Goal: Check status: Check status

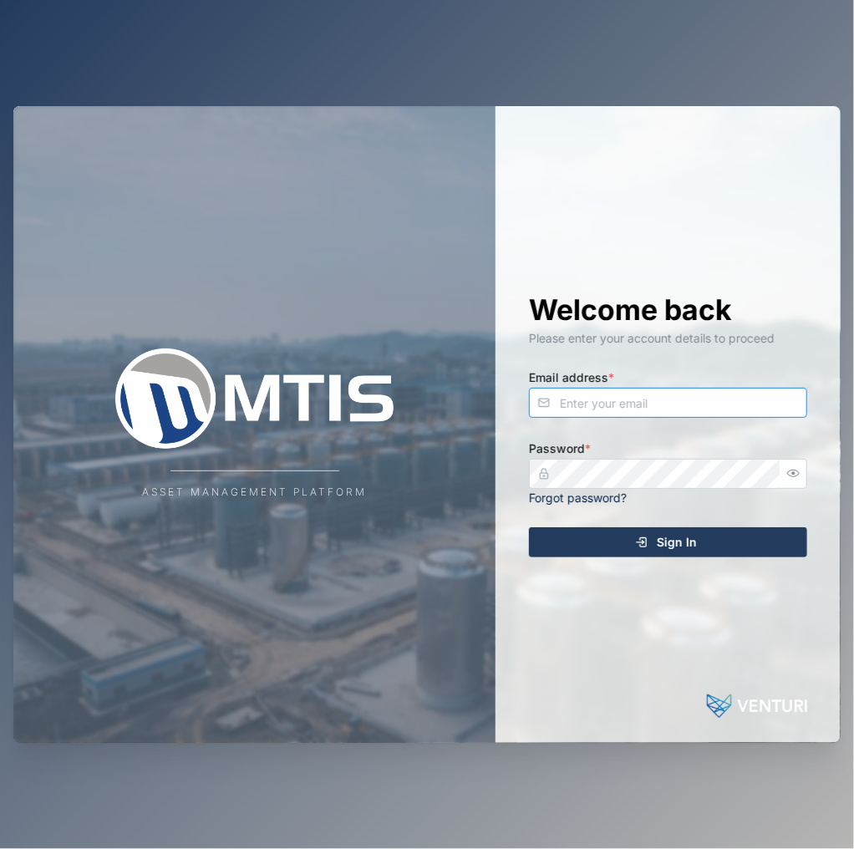
click at [656, 392] on input "Email address *" at bounding box center [668, 403] width 278 height 30
type input "declan.delahunty@venturi.io"
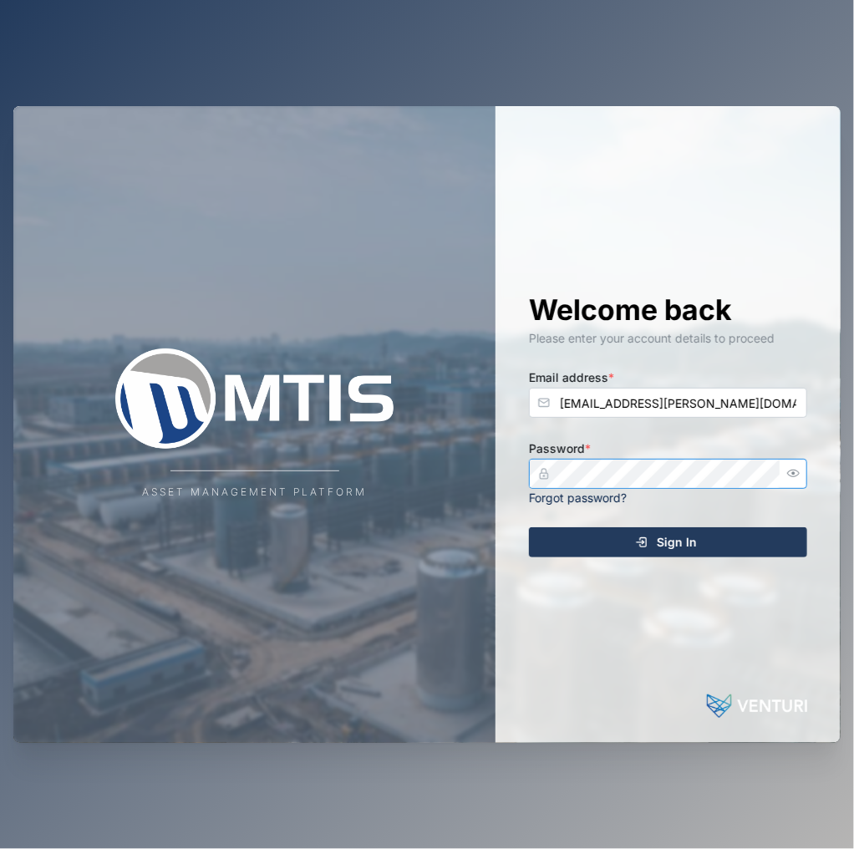
click at [529, 528] on button "Sign In" at bounding box center [668, 543] width 278 height 30
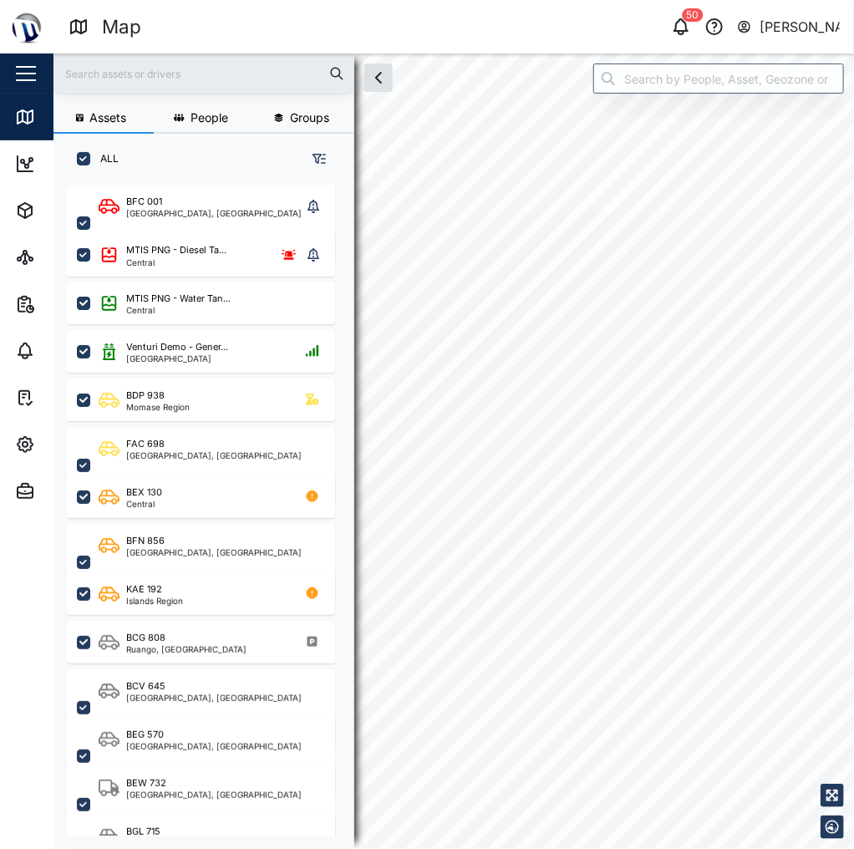
checkbox input "true"
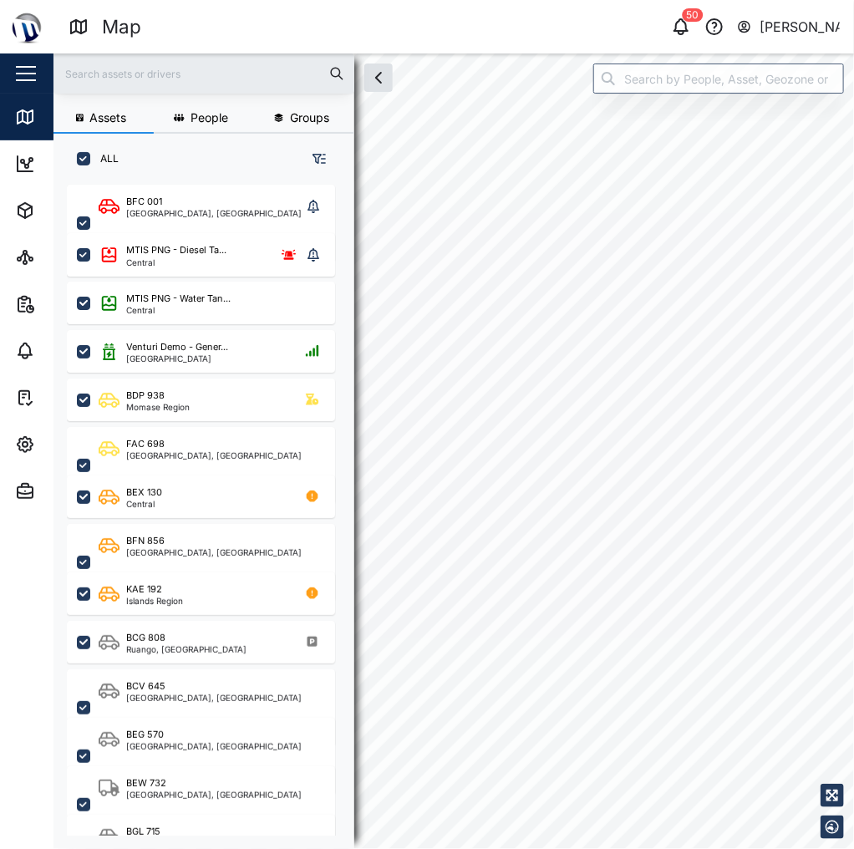
checkbox input "true"
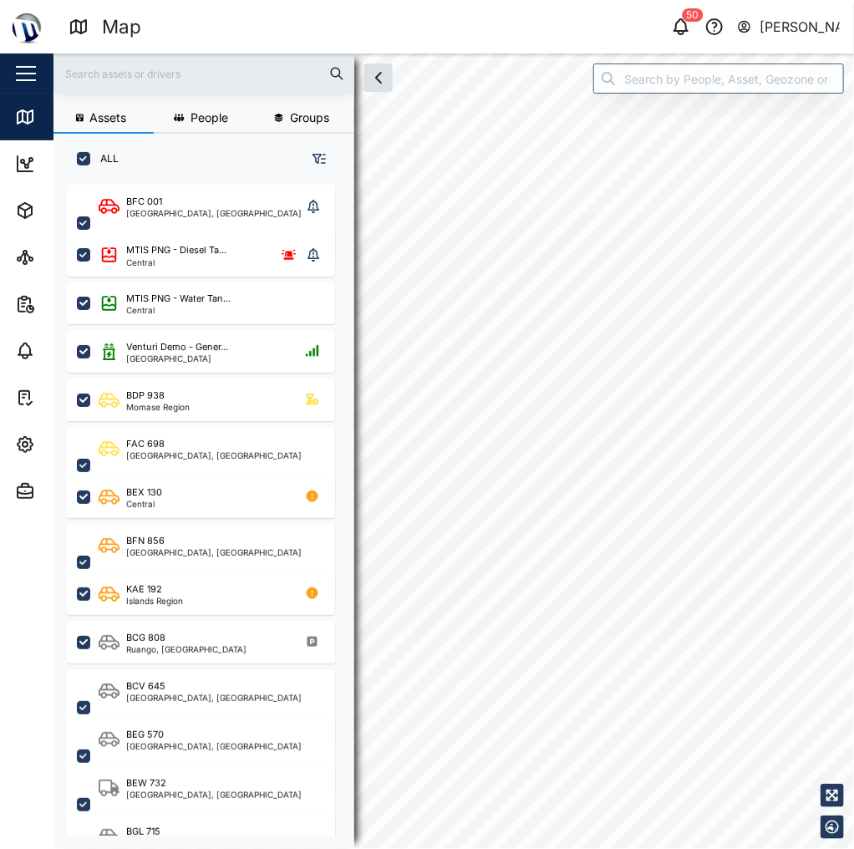
checkbox input "true"
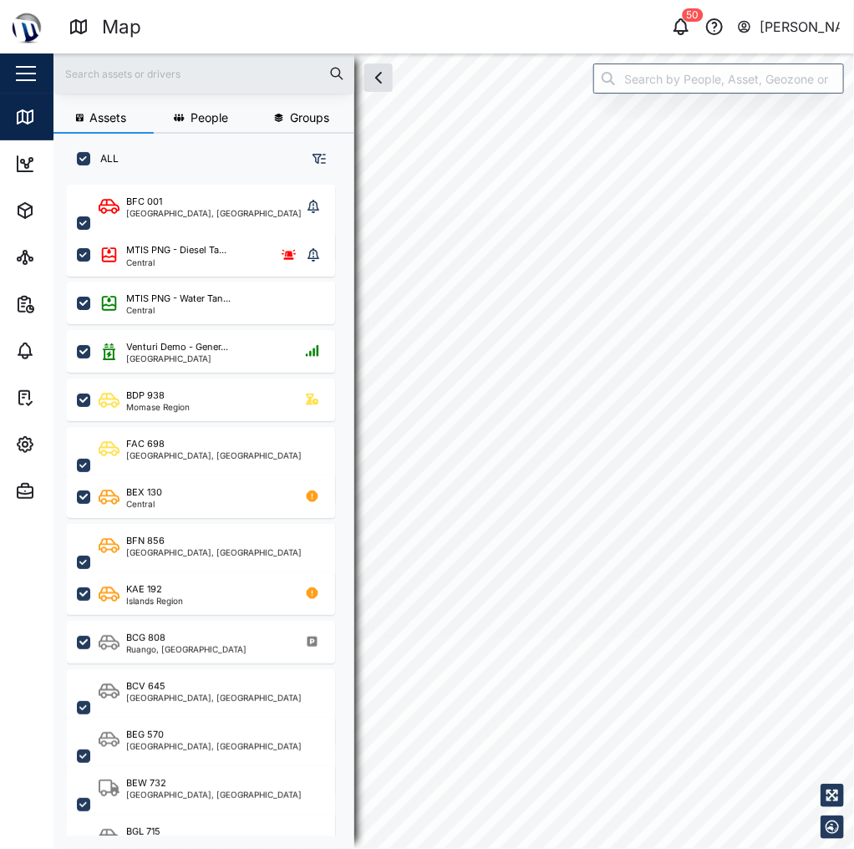
checkbox input "true"
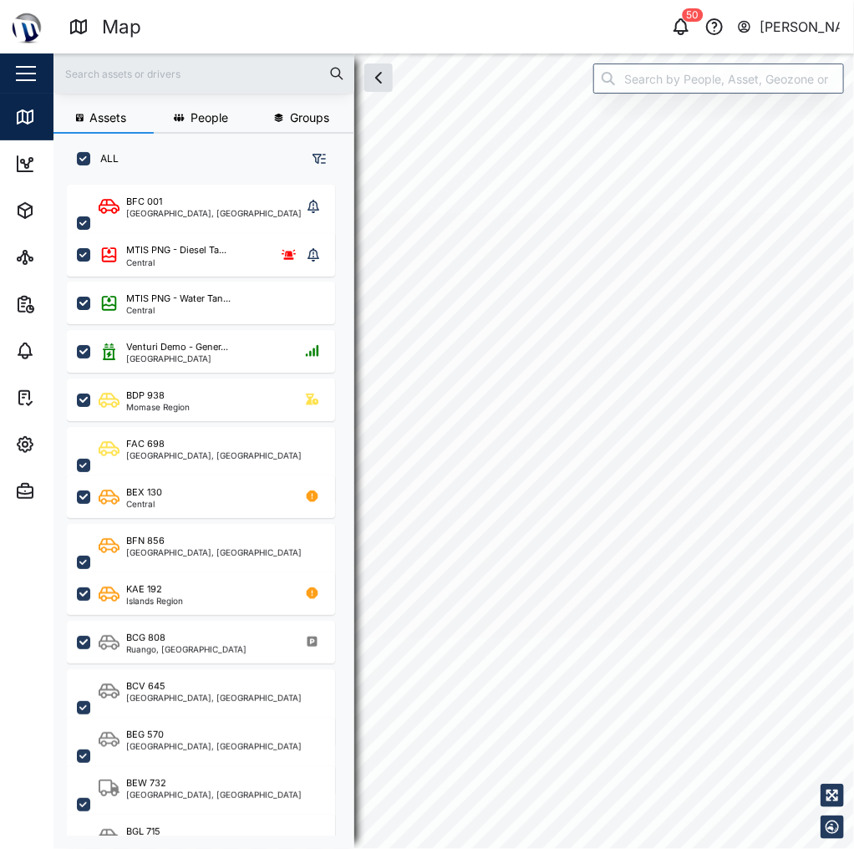
checkbox input "true"
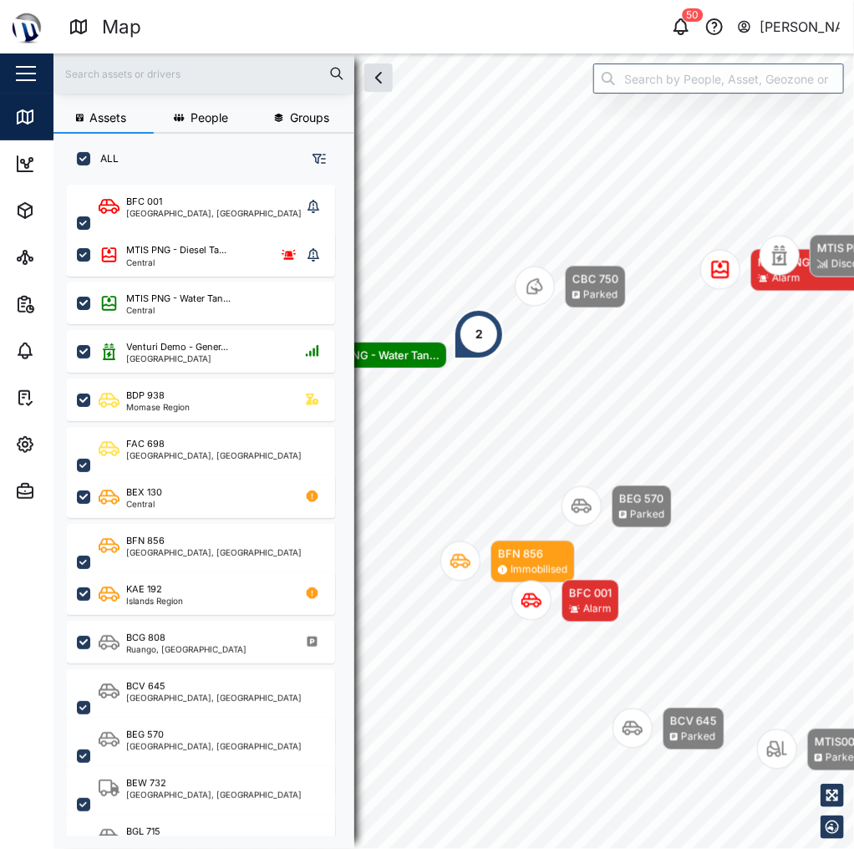
click at [471, 332] on div "2" at bounding box center [479, 334] width 50 height 50
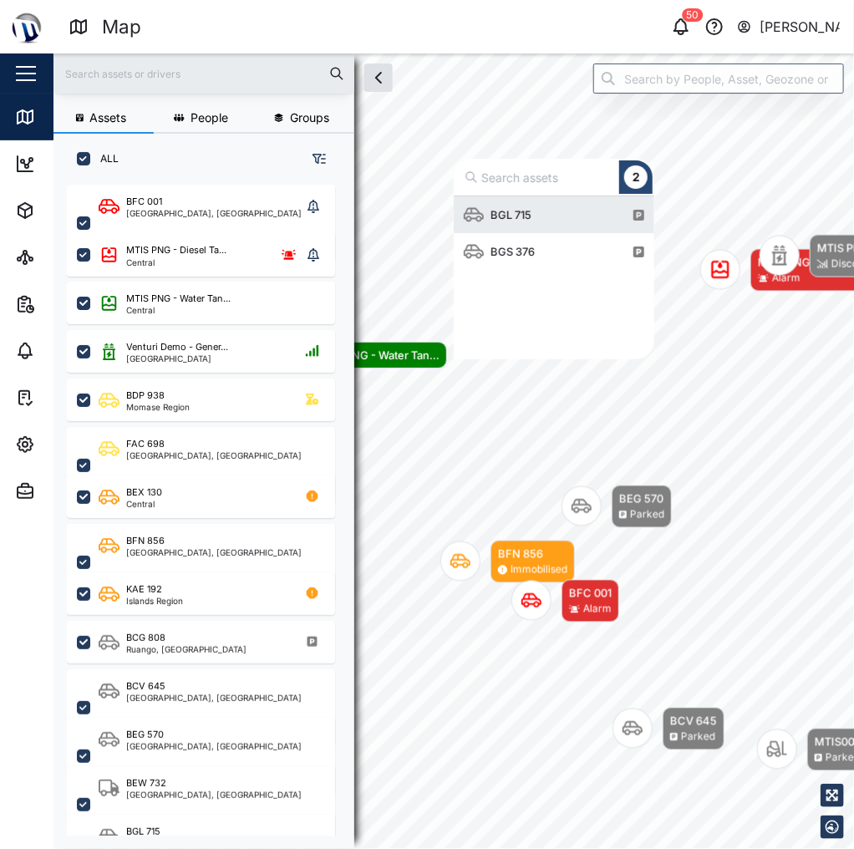
scroll to position [153, 191]
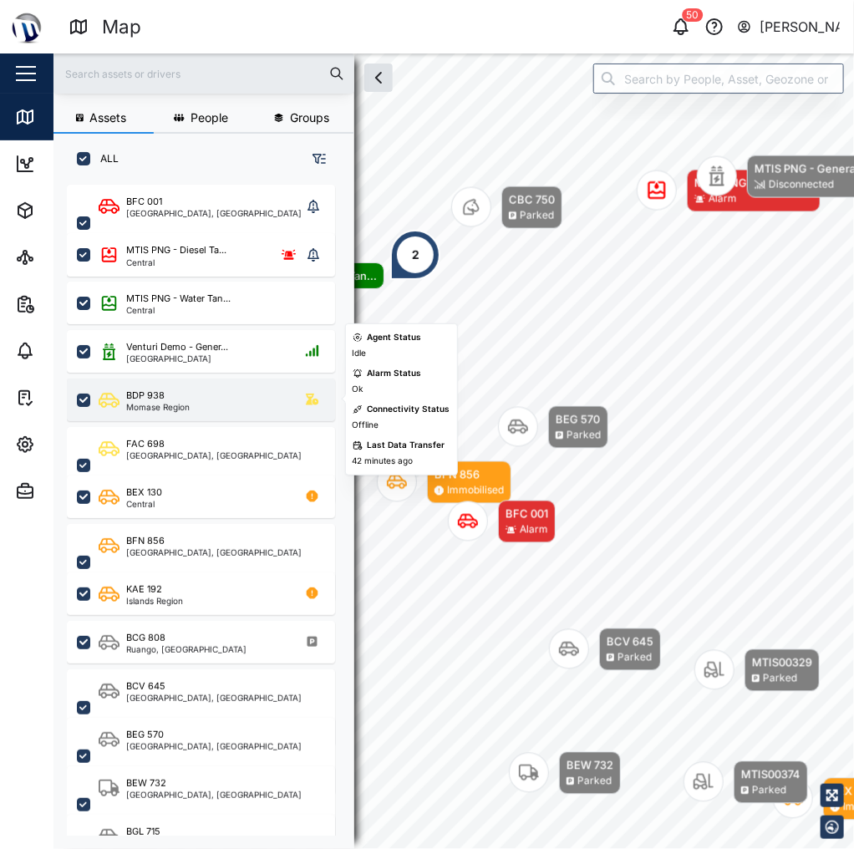
click at [284, 385] on div "BDP 938 Momase Region" at bounding box center [201, 400] width 268 height 43
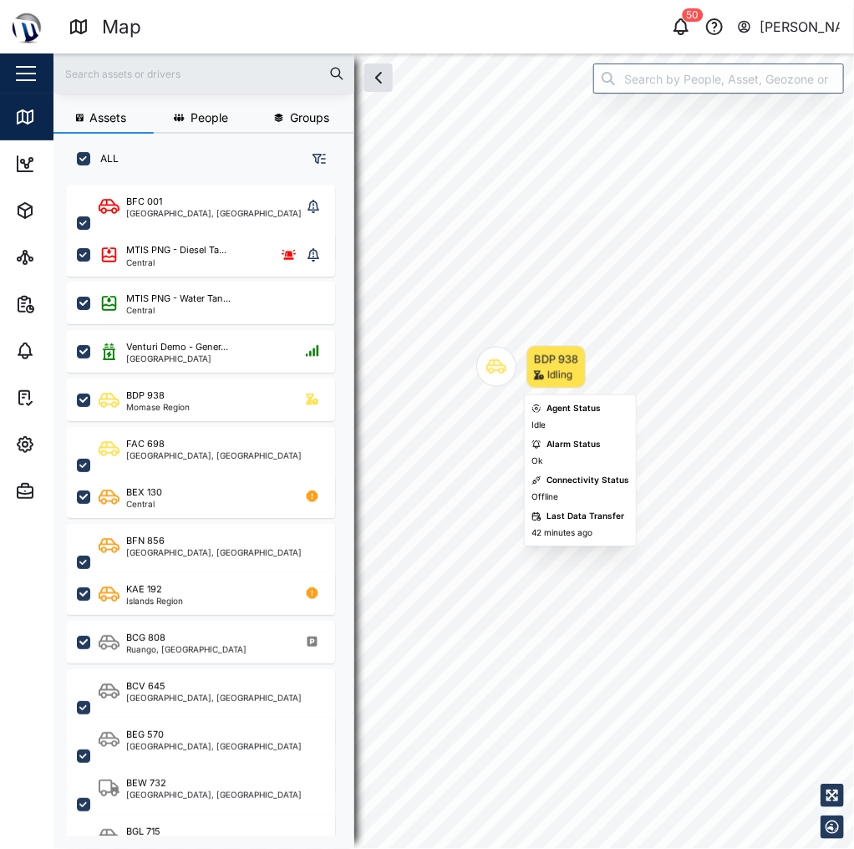
click at [497, 369] on icon "Map marker" at bounding box center [497, 367] width 20 height 20
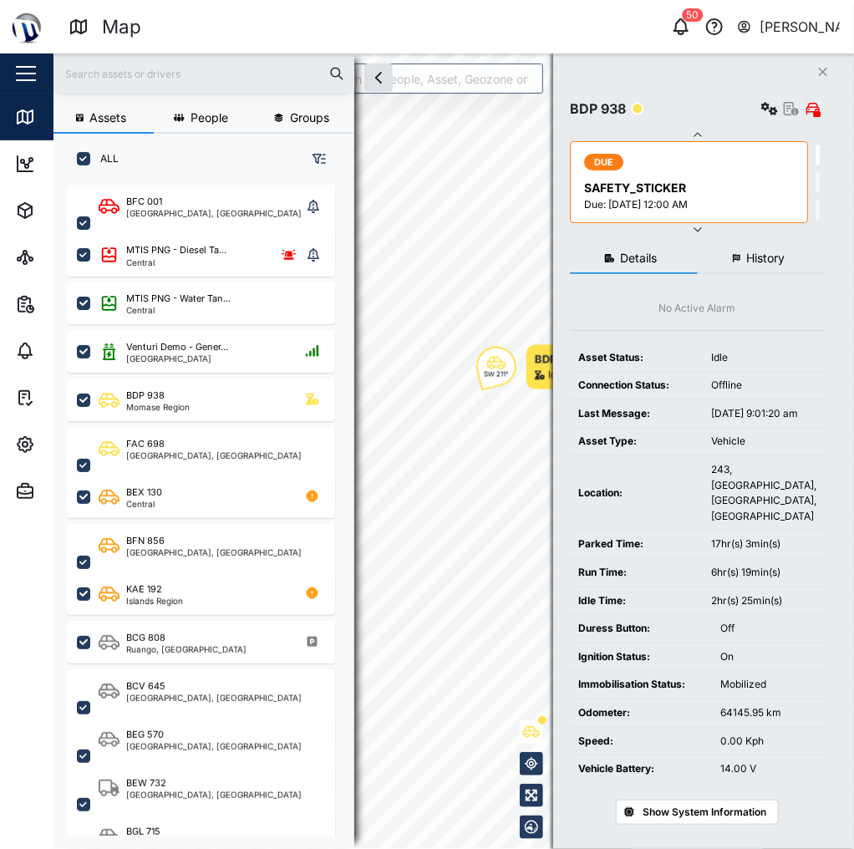
click at [785, 257] on span "History" at bounding box center [766, 258] width 38 height 12
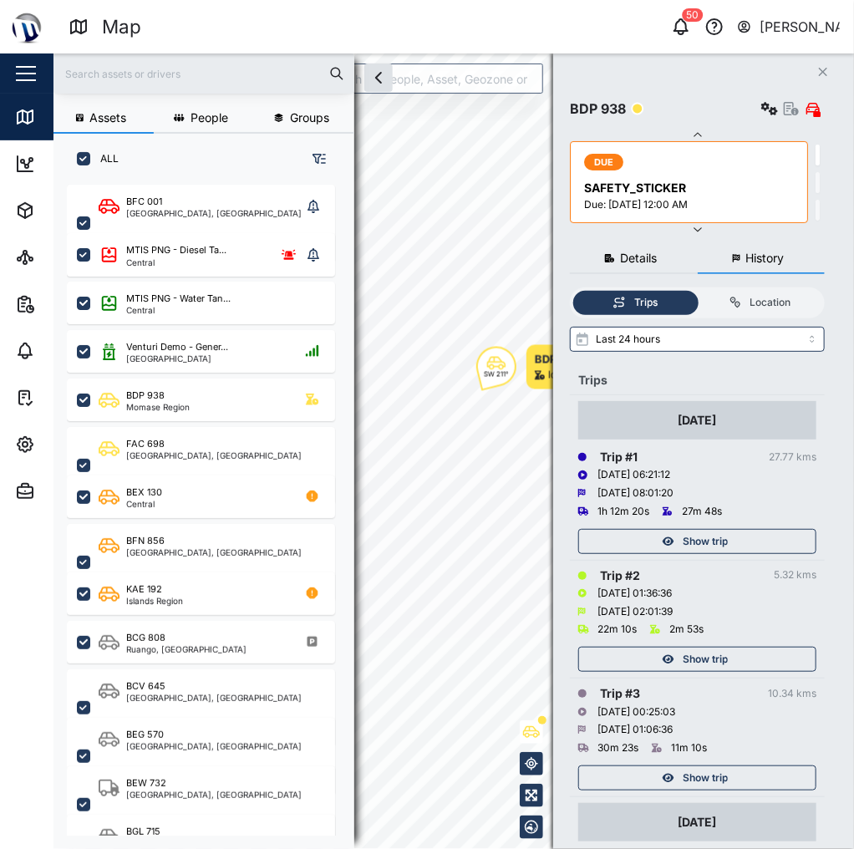
click at [767, 530] on div "Show trip" at bounding box center [695, 541] width 217 height 23
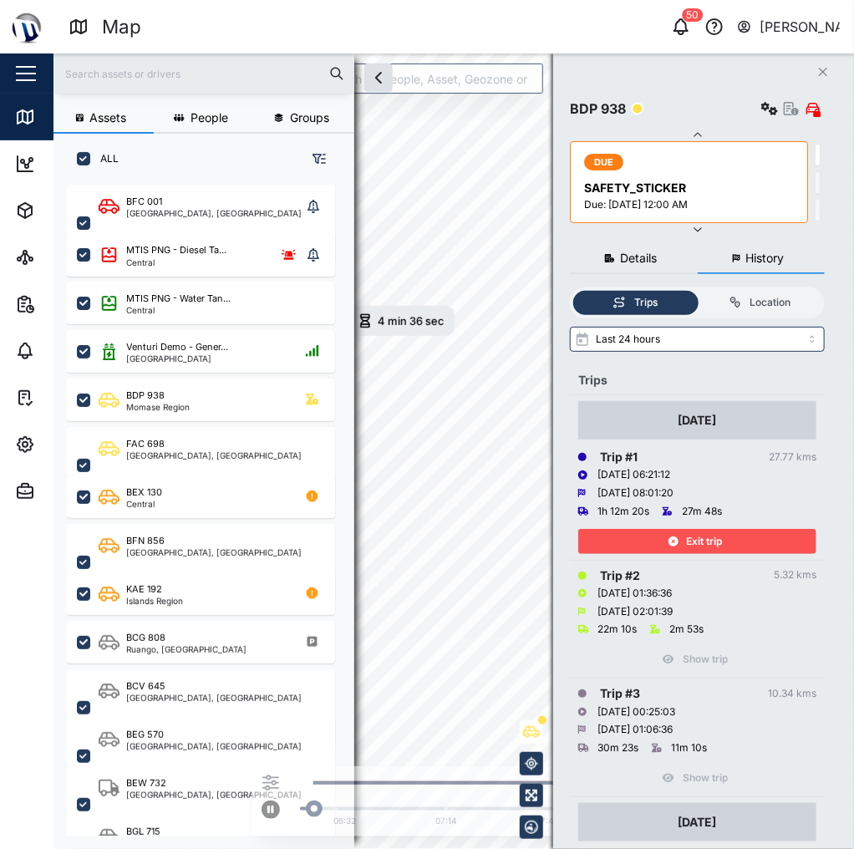
click at [767, 538] on div "Exit trip" at bounding box center [695, 541] width 217 height 23
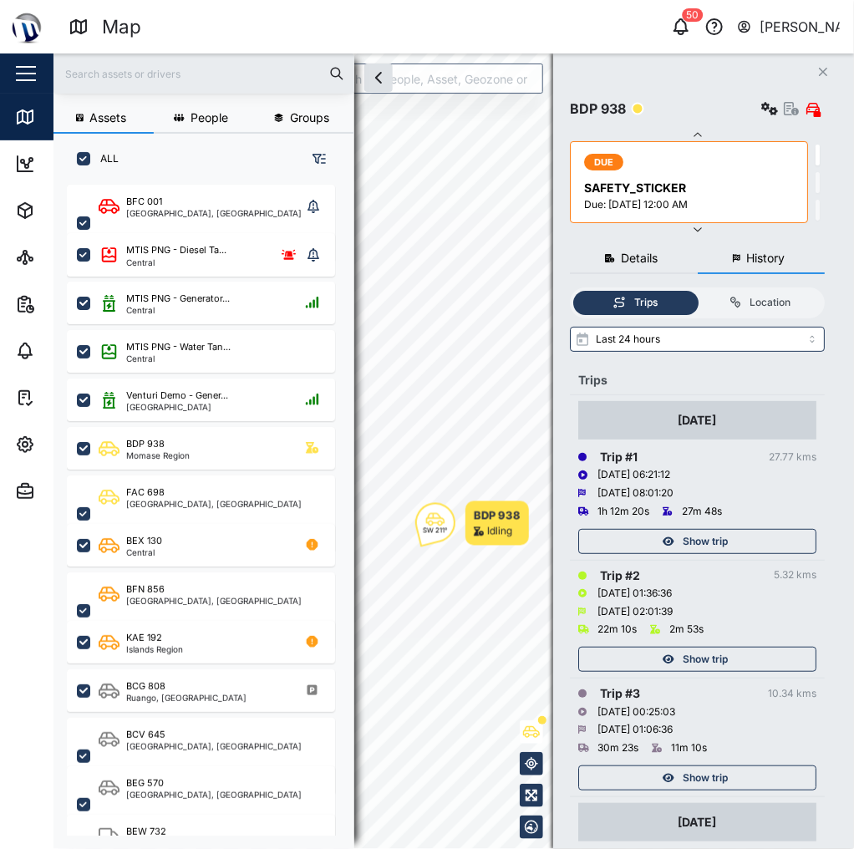
click at [716, 222] on div "DUE SAFETY_STICKER Due: 27 Jul 2025 12:00 AM DUE INVESTIGATION Due: 23 Jun 2025…" at bounding box center [697, 182] width 255 height 107
click at [692, 226] on icon "button" at bounding box center [697, 228] width 13 height 13
click at [706, 133] on button "button" at bounding box center [697, 135] width 255 height 13
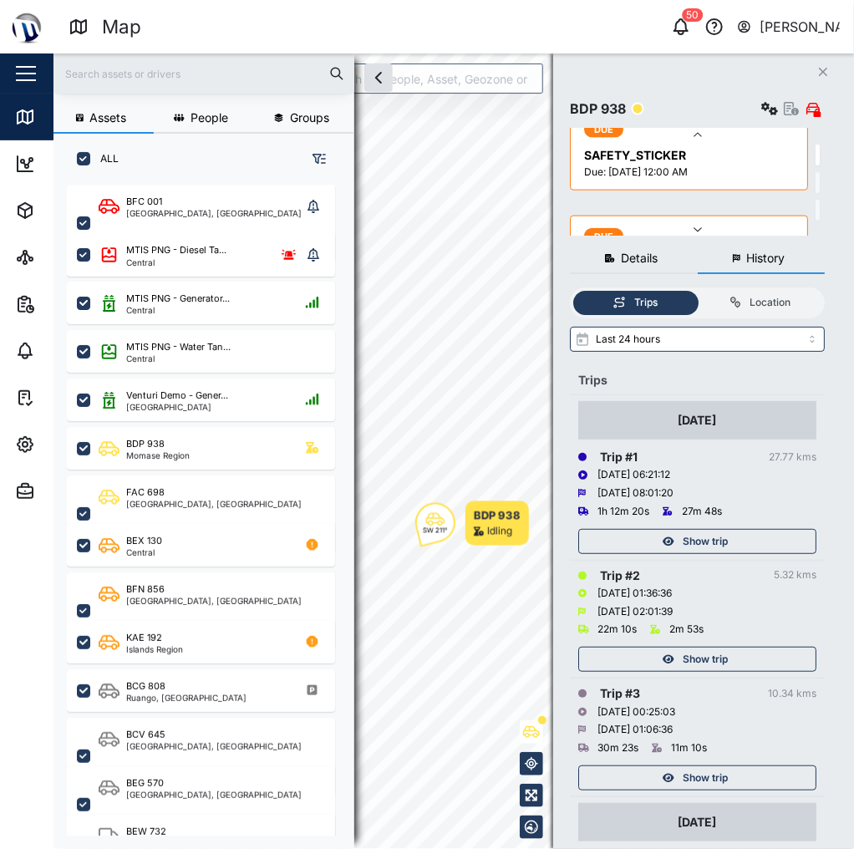
click at [706, 133] on button "button" at bounding box center [697, 135] width 255 height 13
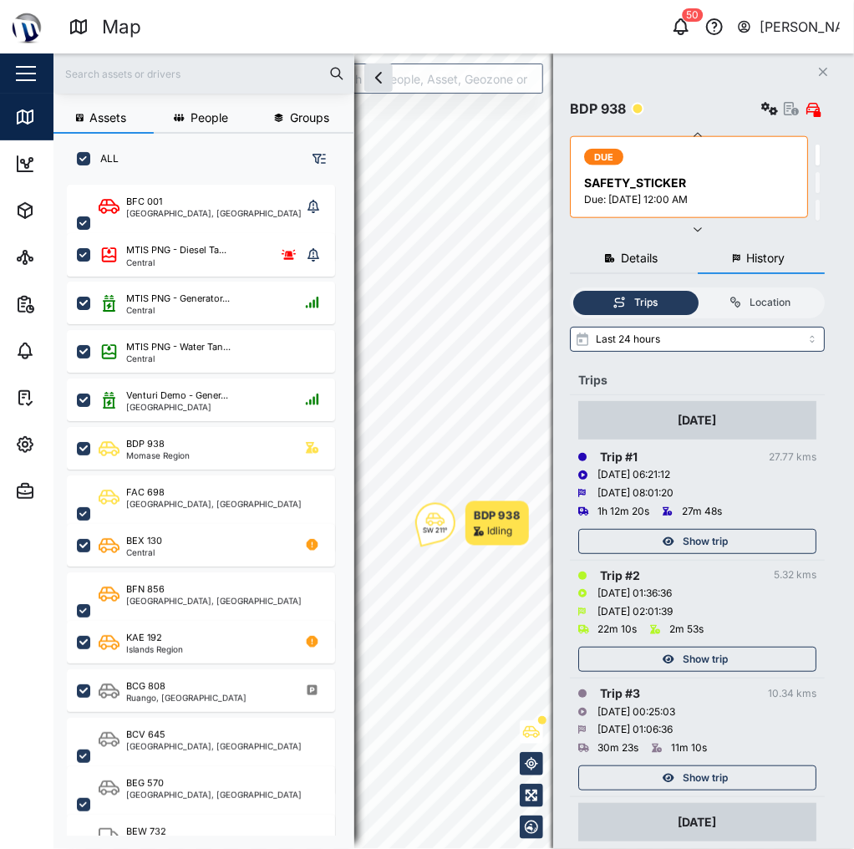
click at [706, 133] on button "button" at bounding box center [697, 135] width 255 height 13
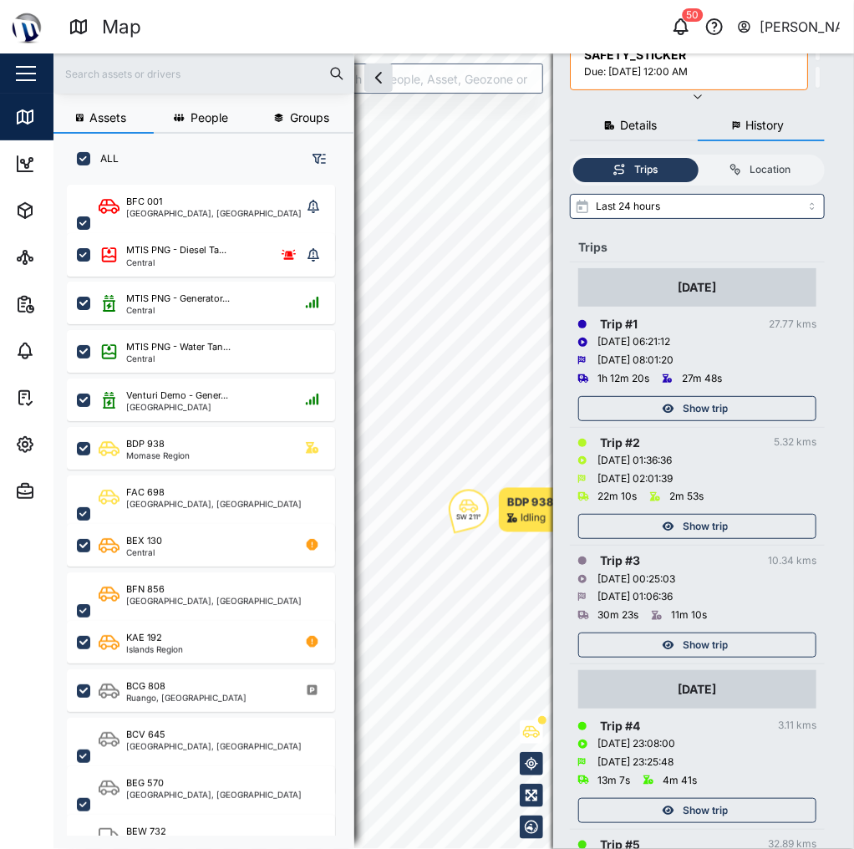
scroll to position [134, 0]
click at [711, 410] on span "Show trip" at bounding box center [705, 407] width 45 height 23
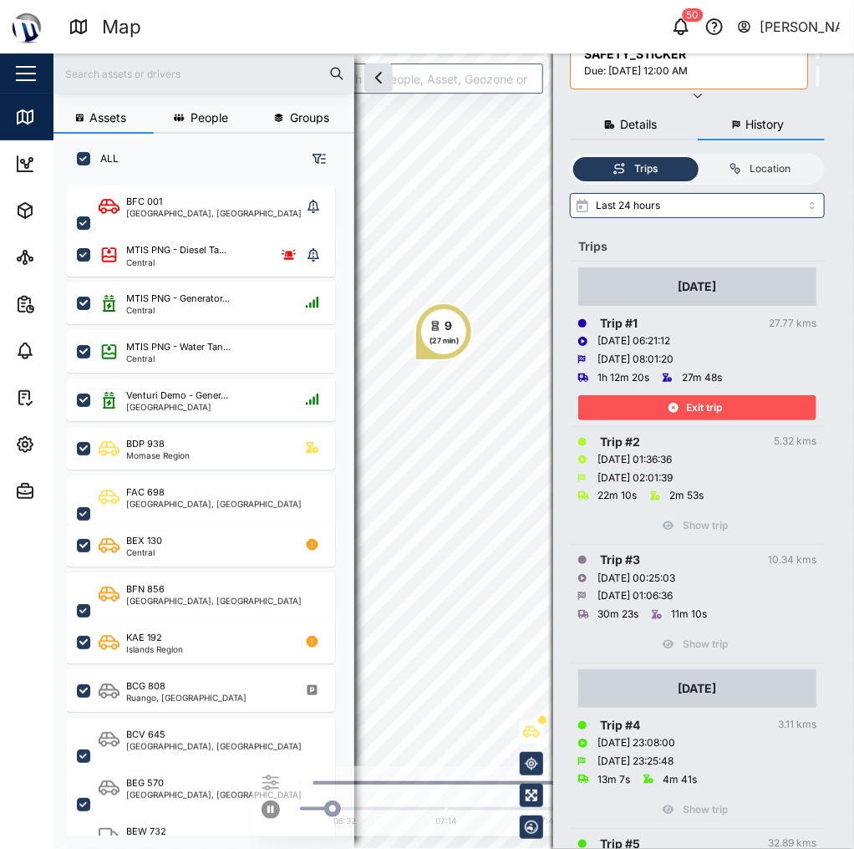
click at [686, 396] on div "Exit trip" at bounding box center [695, 407] width 217 height 23
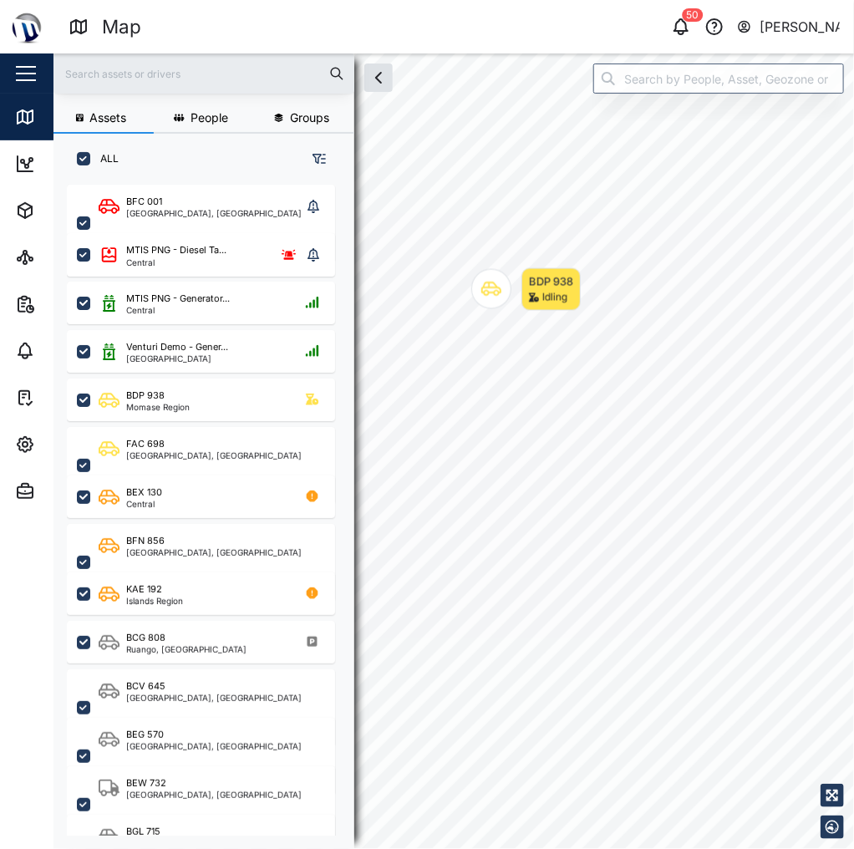
click at [499, 290] on icon "Map marker" at bounding box center [492, 289] width 20 height 20
